Goal: Entertainment & Leisure: Browse casually

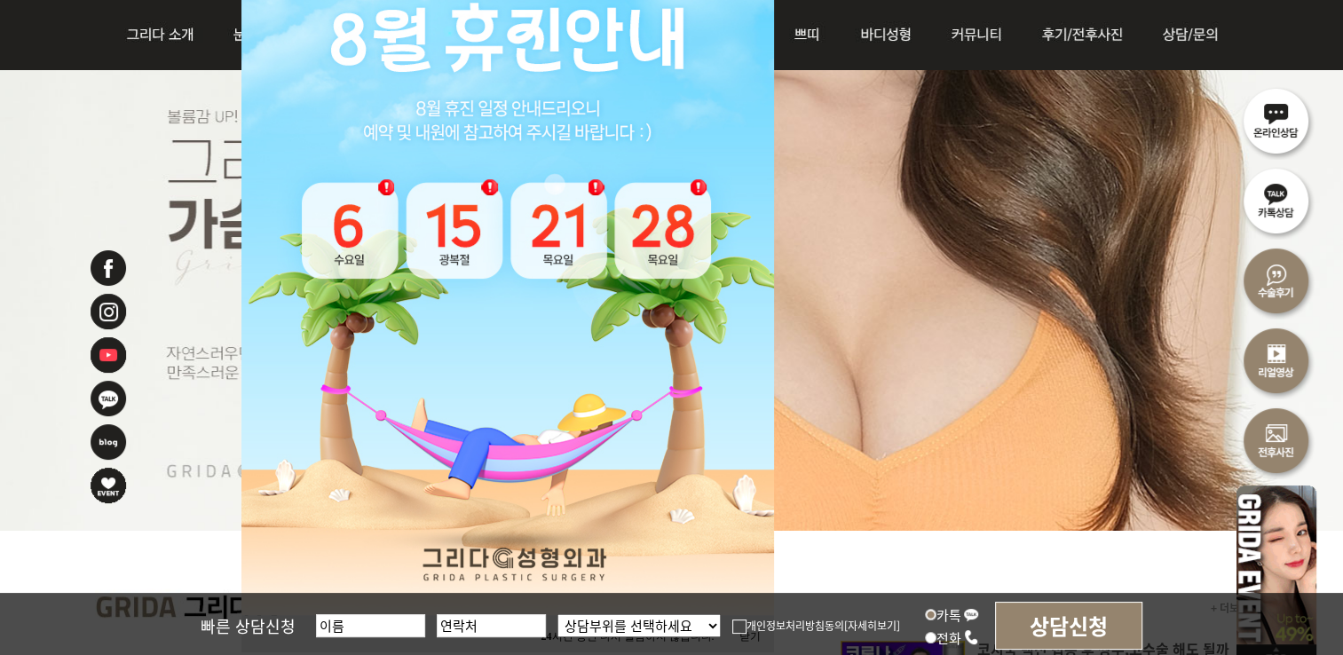
scroll to position [444, 0]
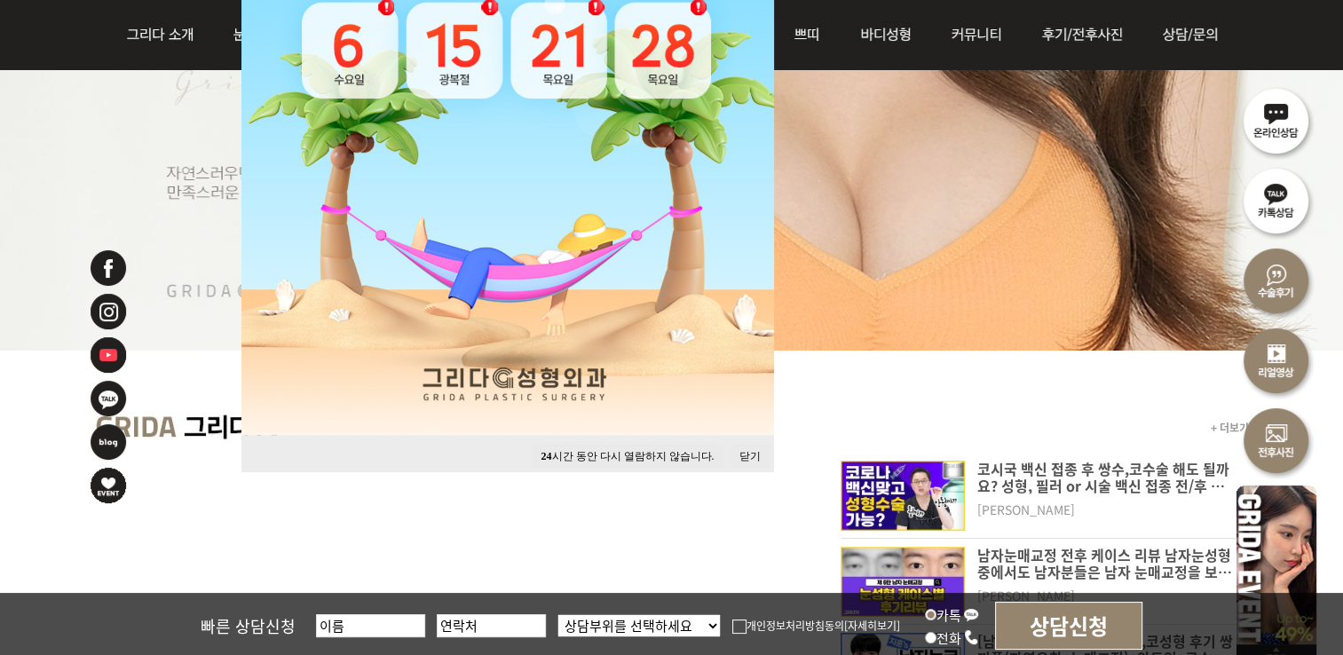
click at [746, 460] on button "닫기" at bounding box center [749, 457] width 39 height 24
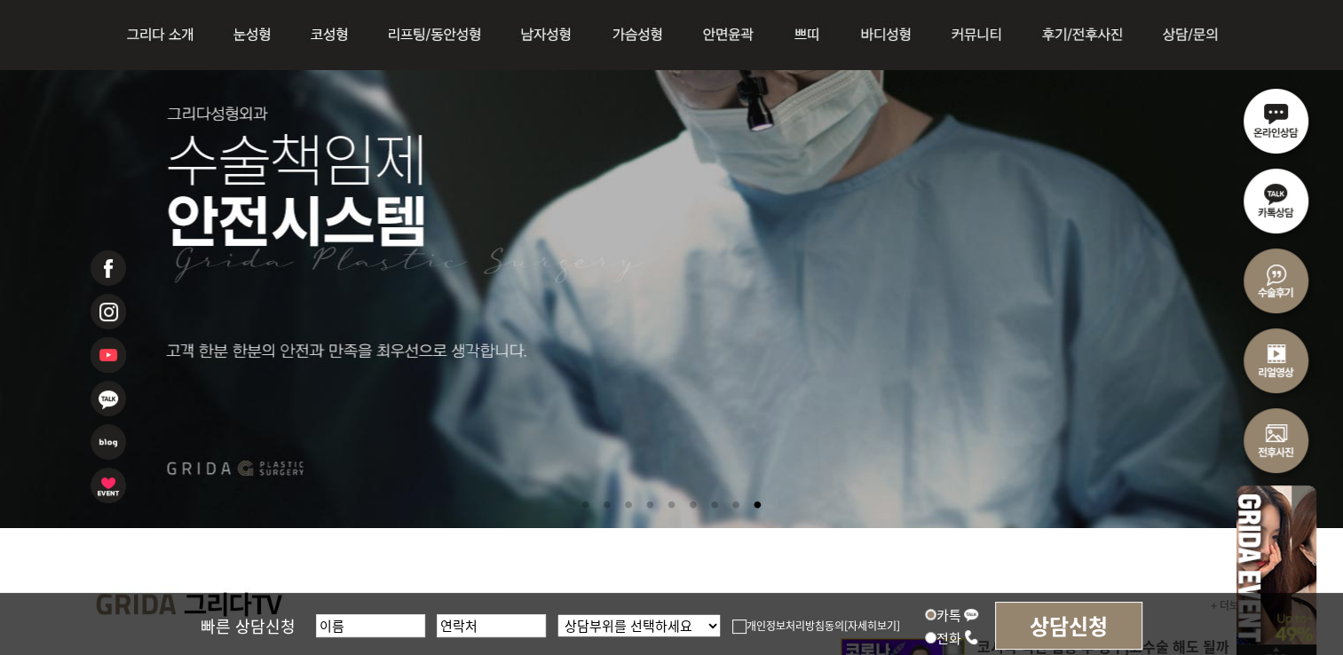
scroll to position [266, 0]
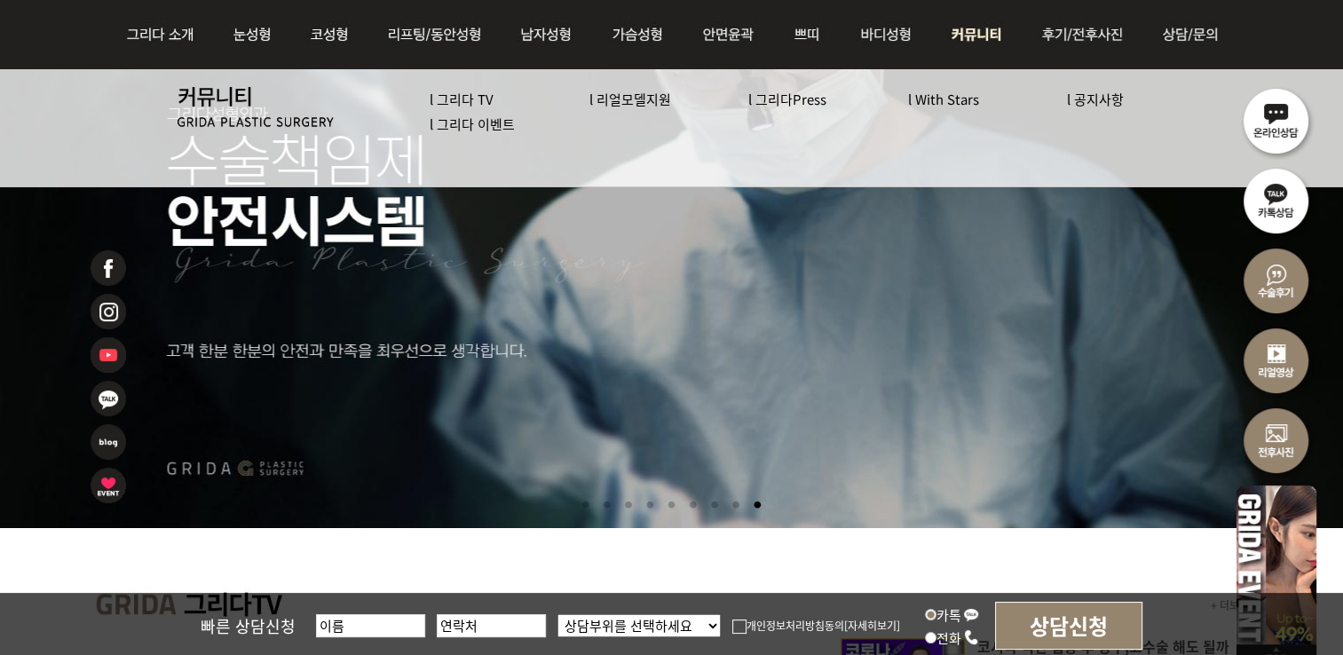
click at [468, 128] on link "l 그리다 이벤트" at bounding box center [472, 123] width 85 height 19
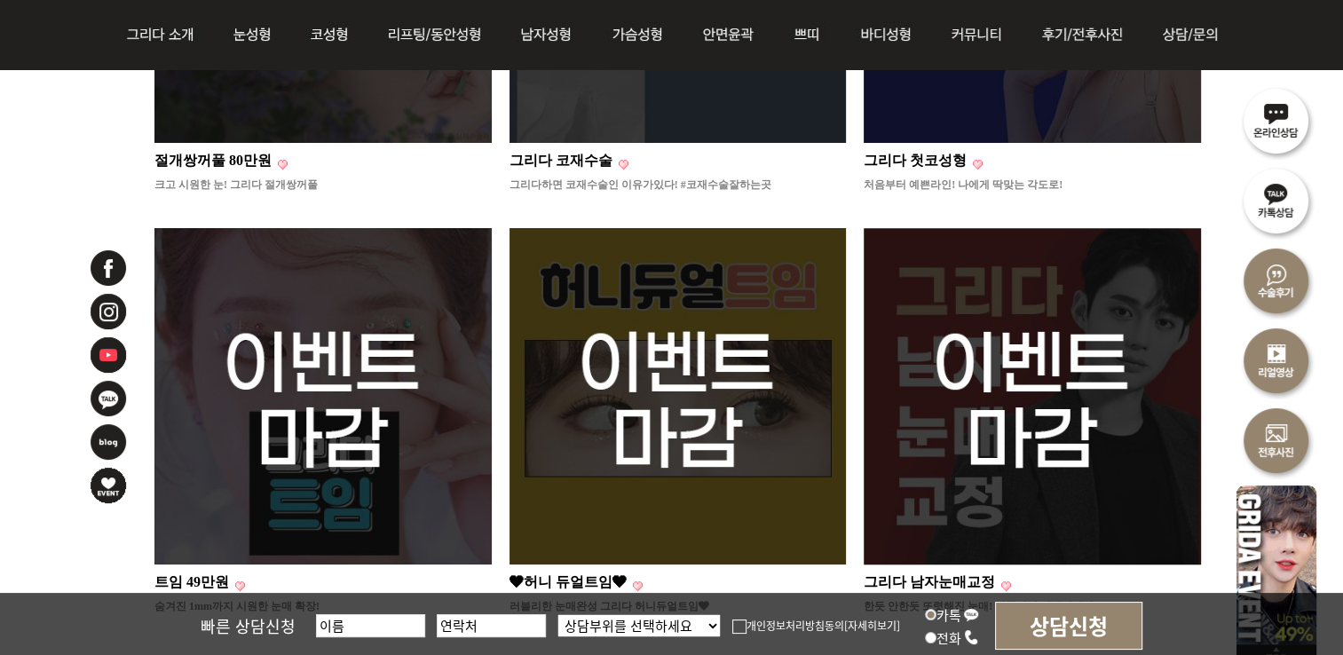
scroll to position [1598, 0]
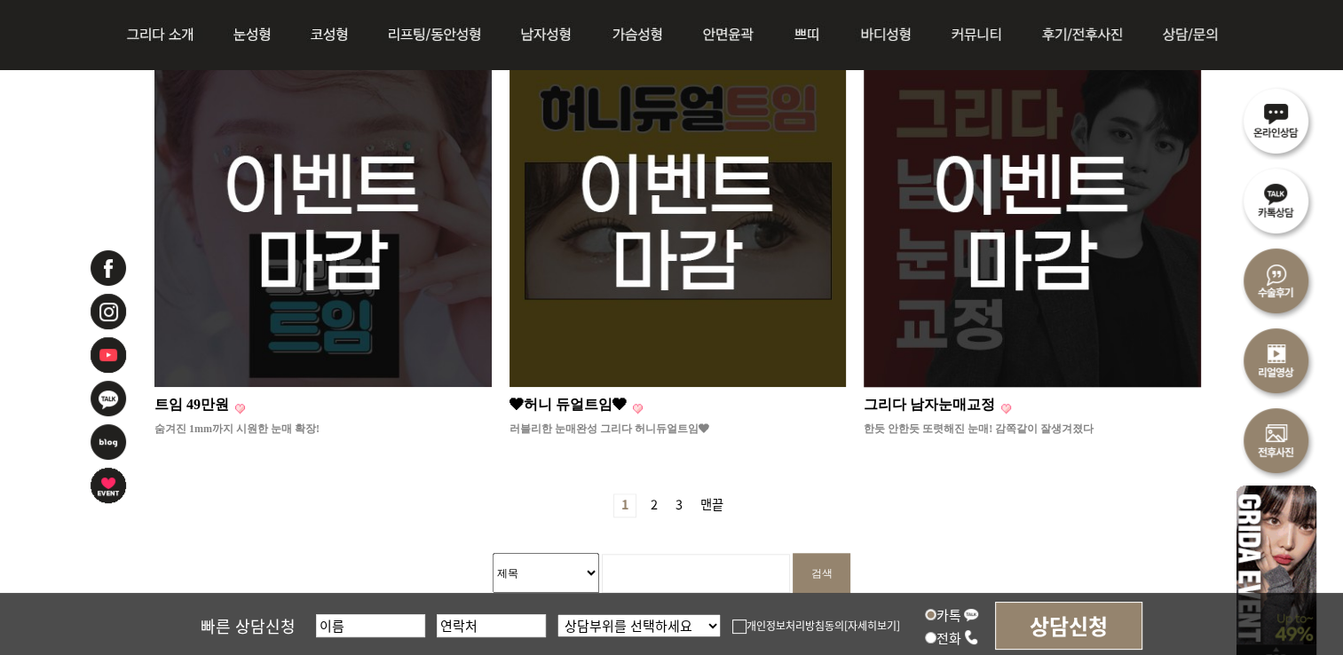
click at [721, 320] on img at bounding box center [677, 219] width 337 height 337
